Goal: Information Seeking & Learning: Learn about a topic

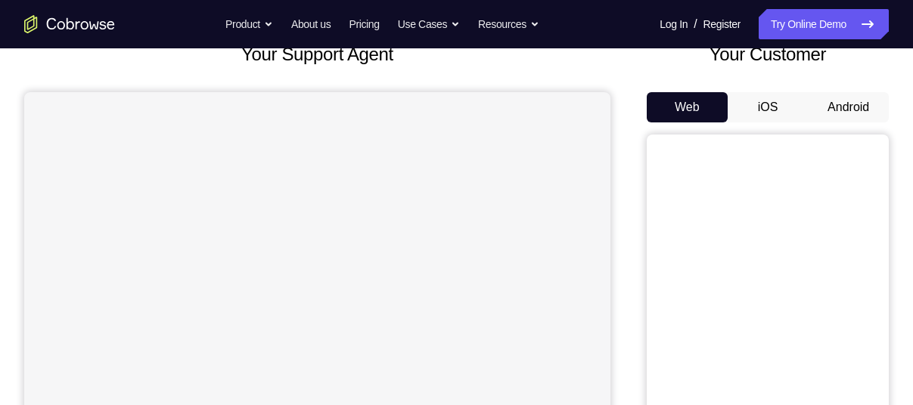
scroll to position [104, 0]
click at [842, 110] on button "Android" at bounding box center [848, 107] width 81 height 30
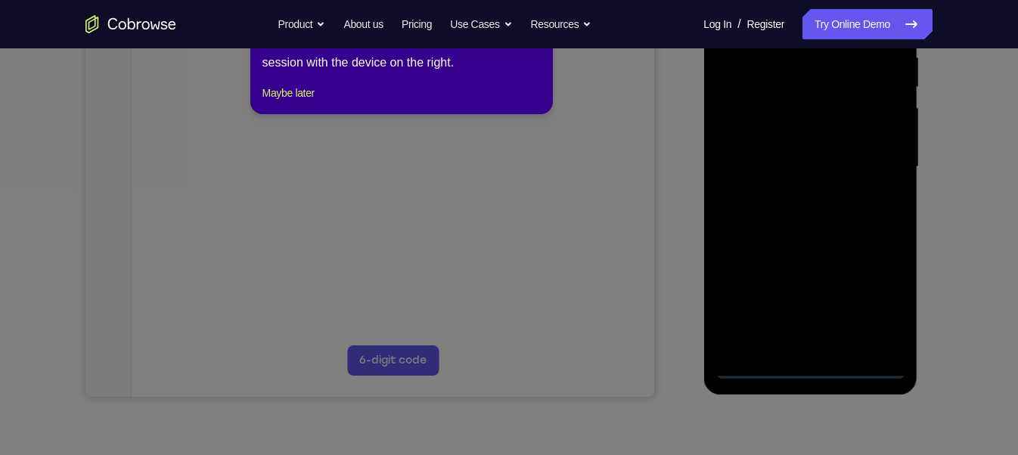
scroll to position [243, 0]
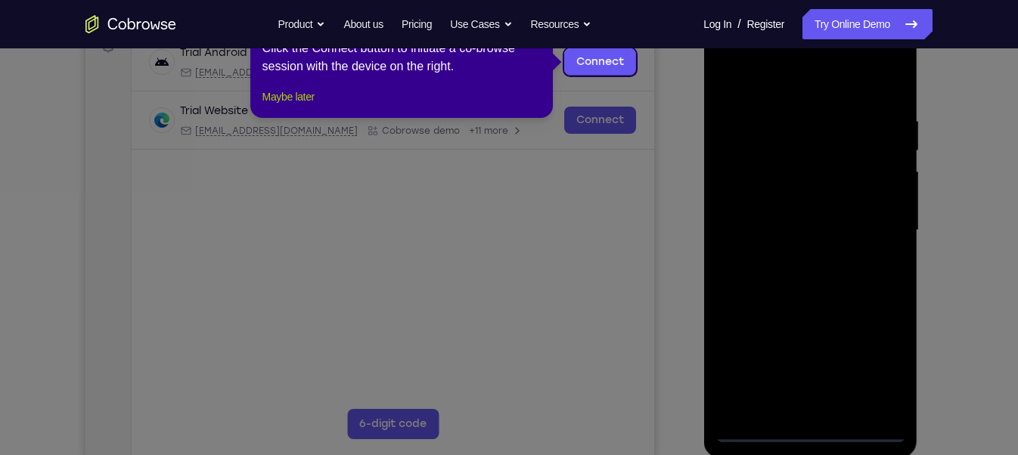
click at [301, 106] on button "Maybe later" at bounding box center [288, 97] width 52 height 18
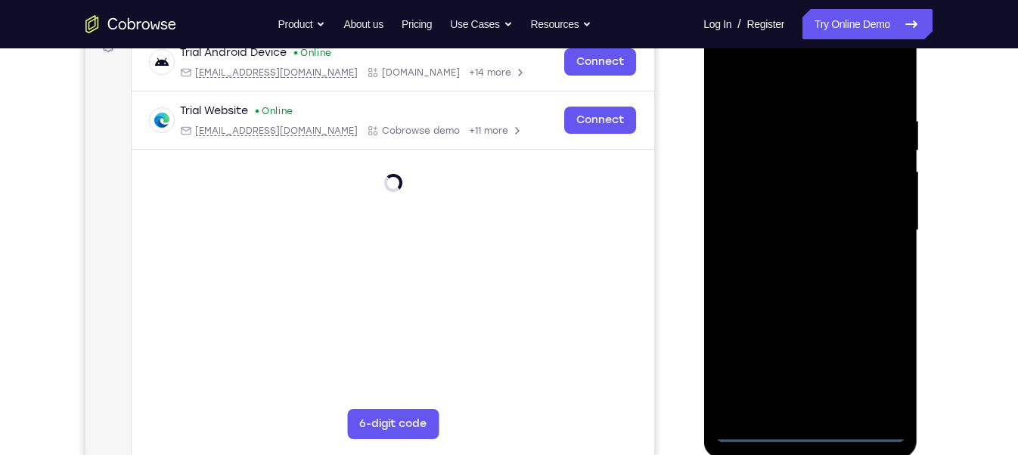
click at [805, 405] on div at bounding box center [810, 231] width 191 height 424
click at [874, 359] on div at bounding box center [810, 231] width 191 height 424
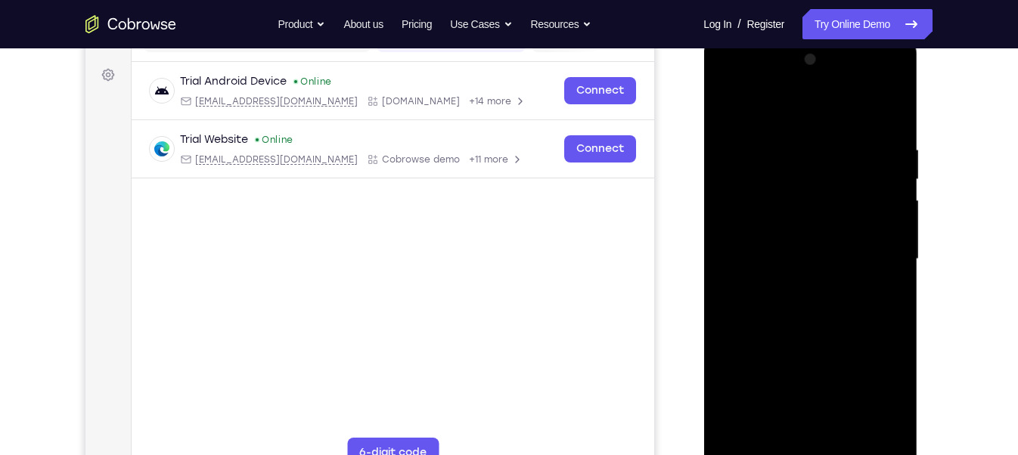
scroll to position [215, 0]
click at [793, 113] on div at bounding box center [810, 259] width 191 height 424
click at [884, 250] on div at bounding box center [810, 259] width 191 height 424
click at [799, 283] on div at bounding box center [810, 259] width 191 height 424
click at [777, 242] on div at bounding box center [810, 259] width 191 height 424
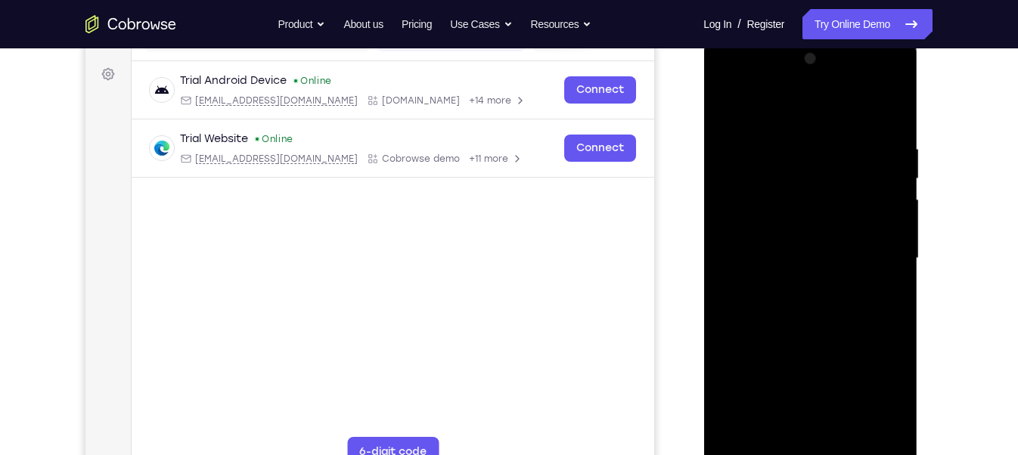
click at [785, 222] on div at bounding box center [810, 259] width 191 height 424
click at [790, 250] on div at bounding box center [810, 259] width 191 height 424
click at [802, 328] on div at bounding box center [810, 259] width 191 height 424
click at [846, 405] on div at bounding box center [810, 259] width 191 height 424
drag, startPoint x: 800, startPoint y: 108, endPoint x: 789, endPoint y: -83, distance: 191.7
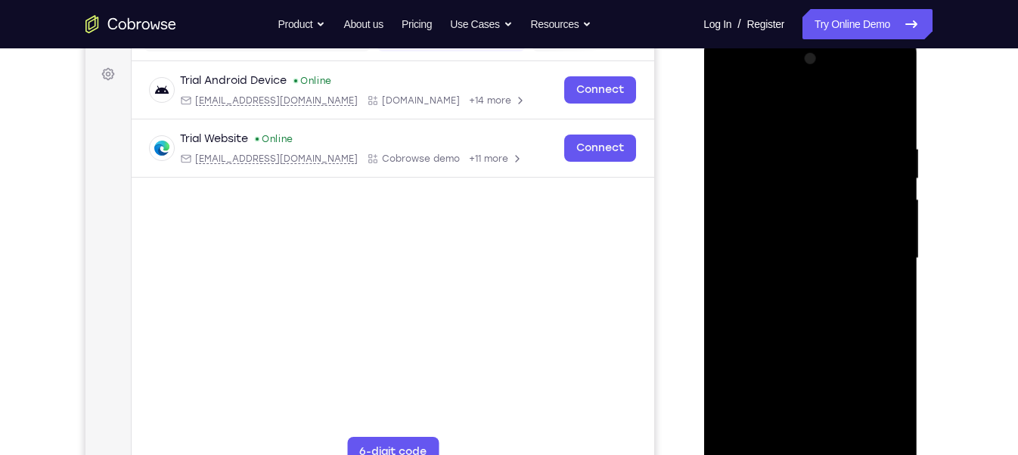
click at [789, 36] on html "Online web based iOS Simulators and Android Emulators. Run iPhone, iPad, Mobile…" at bounding box center [811, 263] width 216 height 454
click at [798, 337] on div at bounding box center [810, 259] width 191 height 424
